Goal: Navigation & Orientation: Find specific page/section

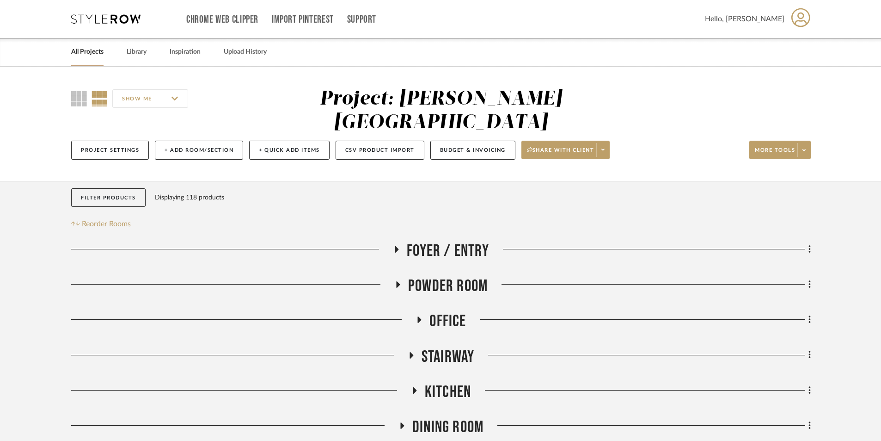
click at [86, 53] on link "All Projects" at bounding box center [87, 52] width 32 height 12
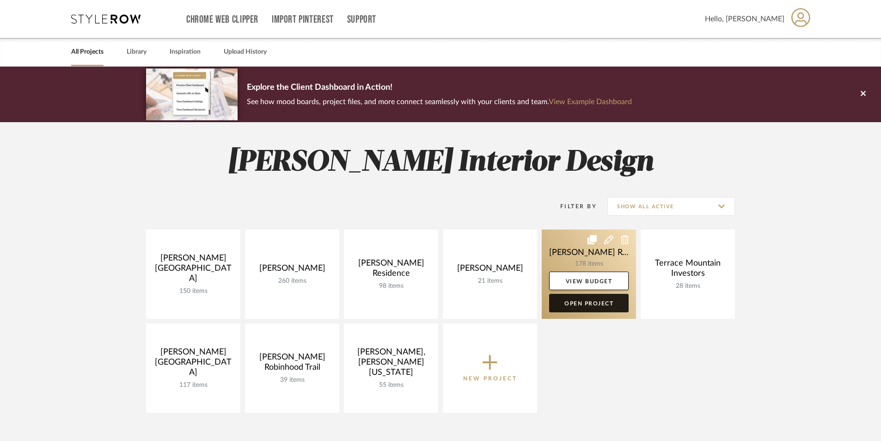
click at [583, 302] on link "Open Project" at bounding box center [589, 303] width 80 height 18
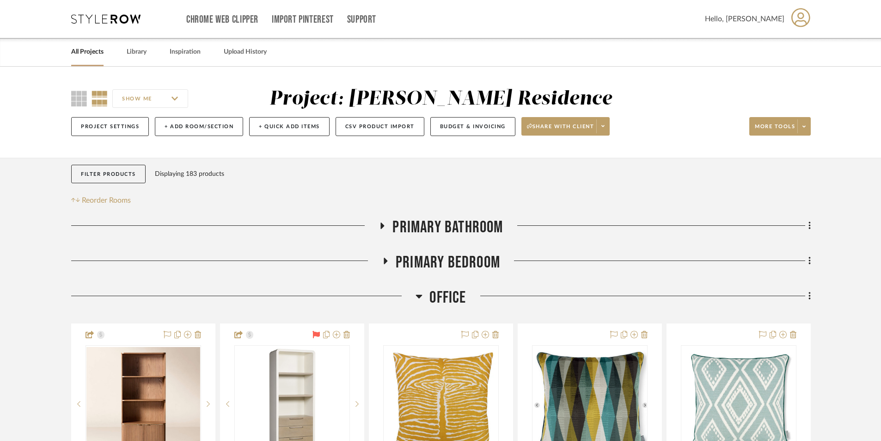
click at [94, 53] on link "All Projects" at bounding box center [87, 52] width 32 height 12
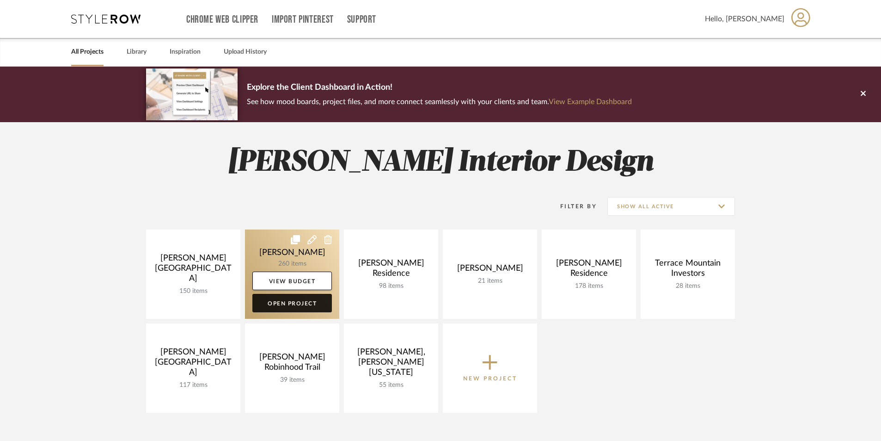
click at [300, 307] on link "Open Project" at bounding box center [292, 303] width 80 height 18
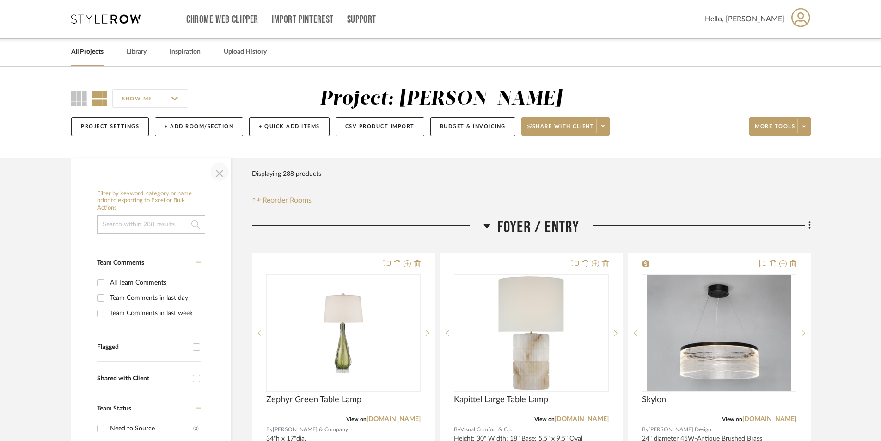
click at [217, 171] on span "button" at bounding box center [220, 171] width 22 height 22
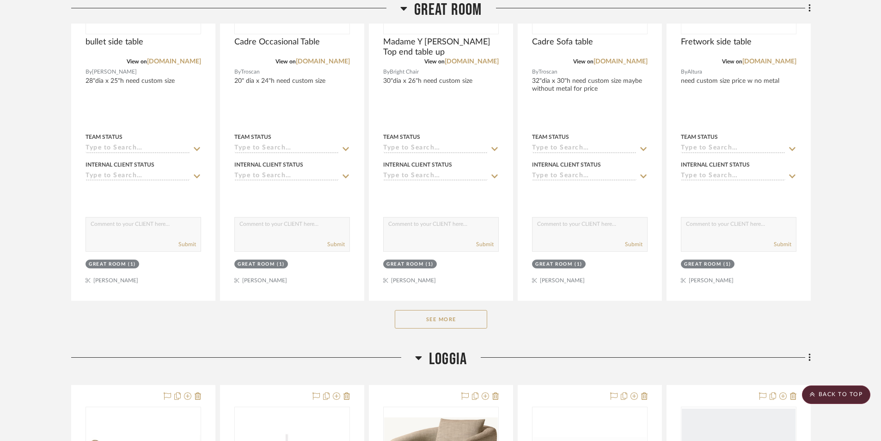
scroll to position [832, 0]
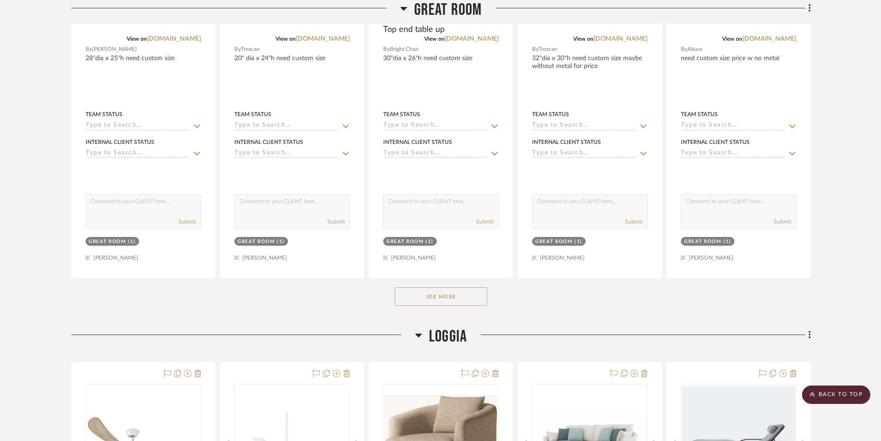
click at [469, 296] on button "See More" at bounding box center [441, 296] width 92 height 18
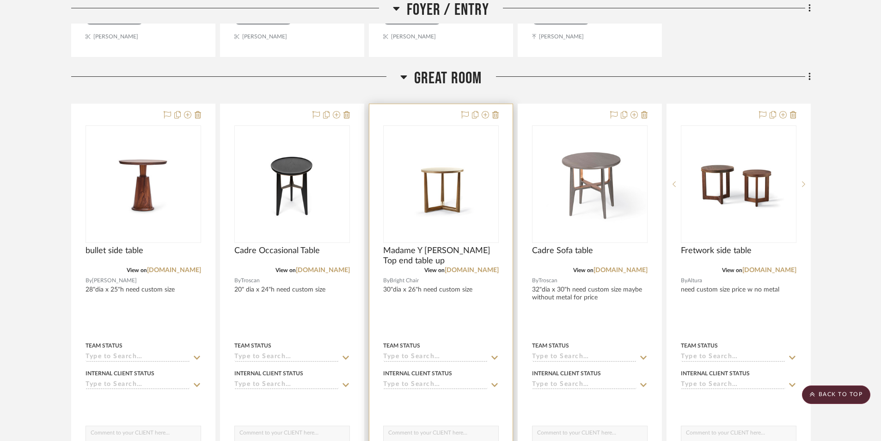
scroll to position [462, 0]
